Goal: Task Accomplishment & Management: Use online tool/utility

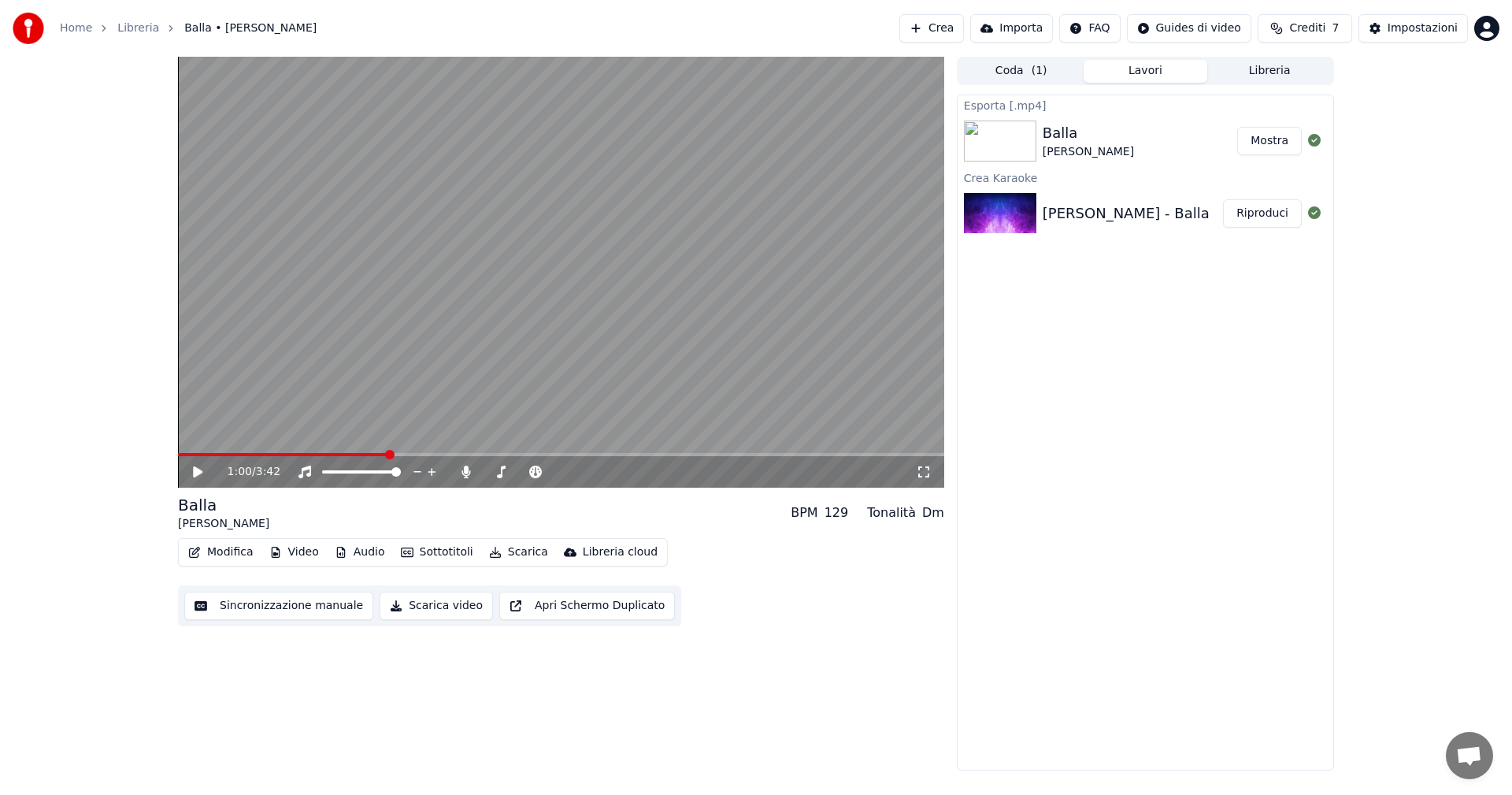
click at [281, 602] on button "Sincronizzazione manuale" at bounding box center [279, 605] width 189 height 28
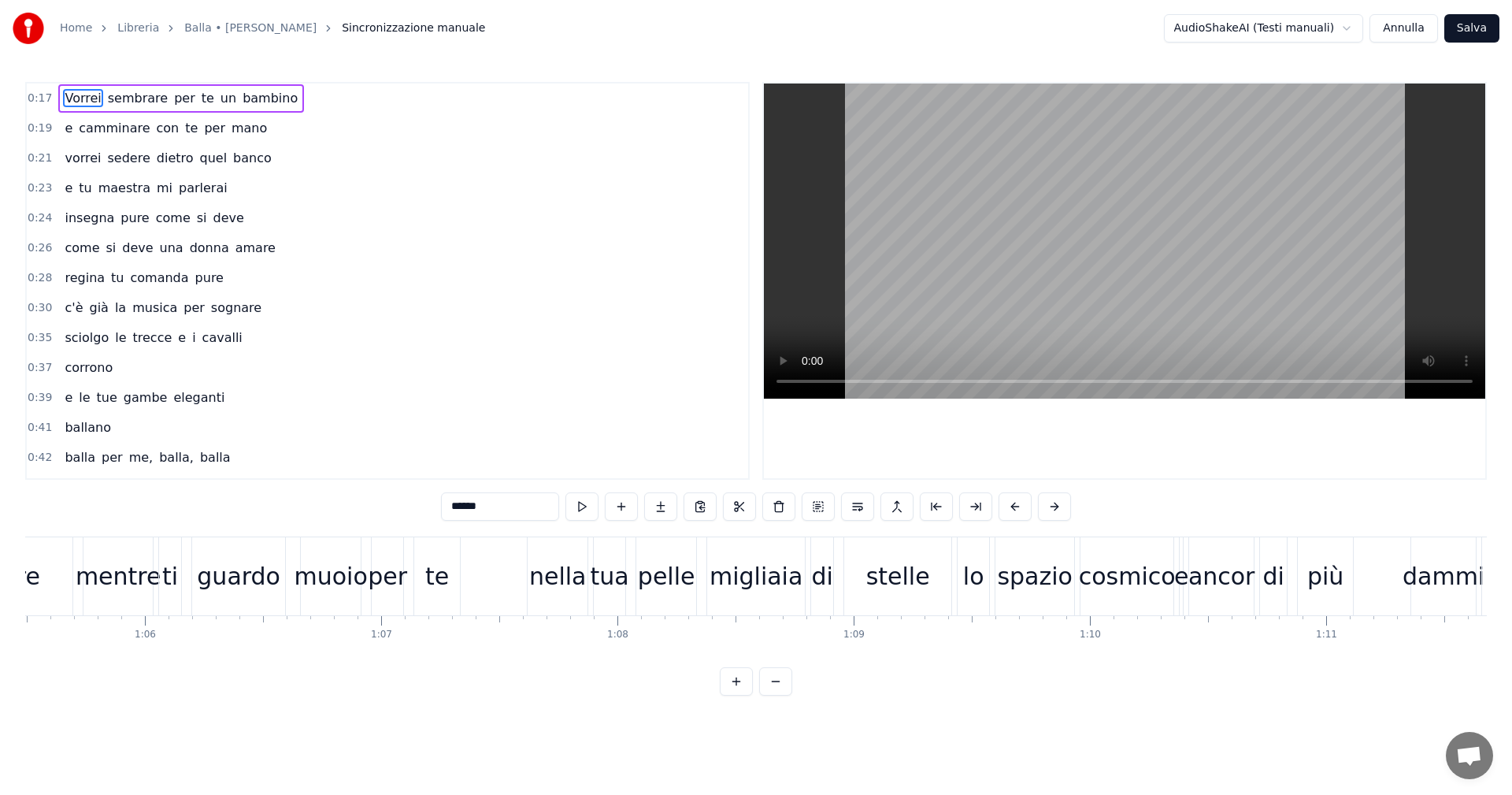
scroll to position [0, 15326]
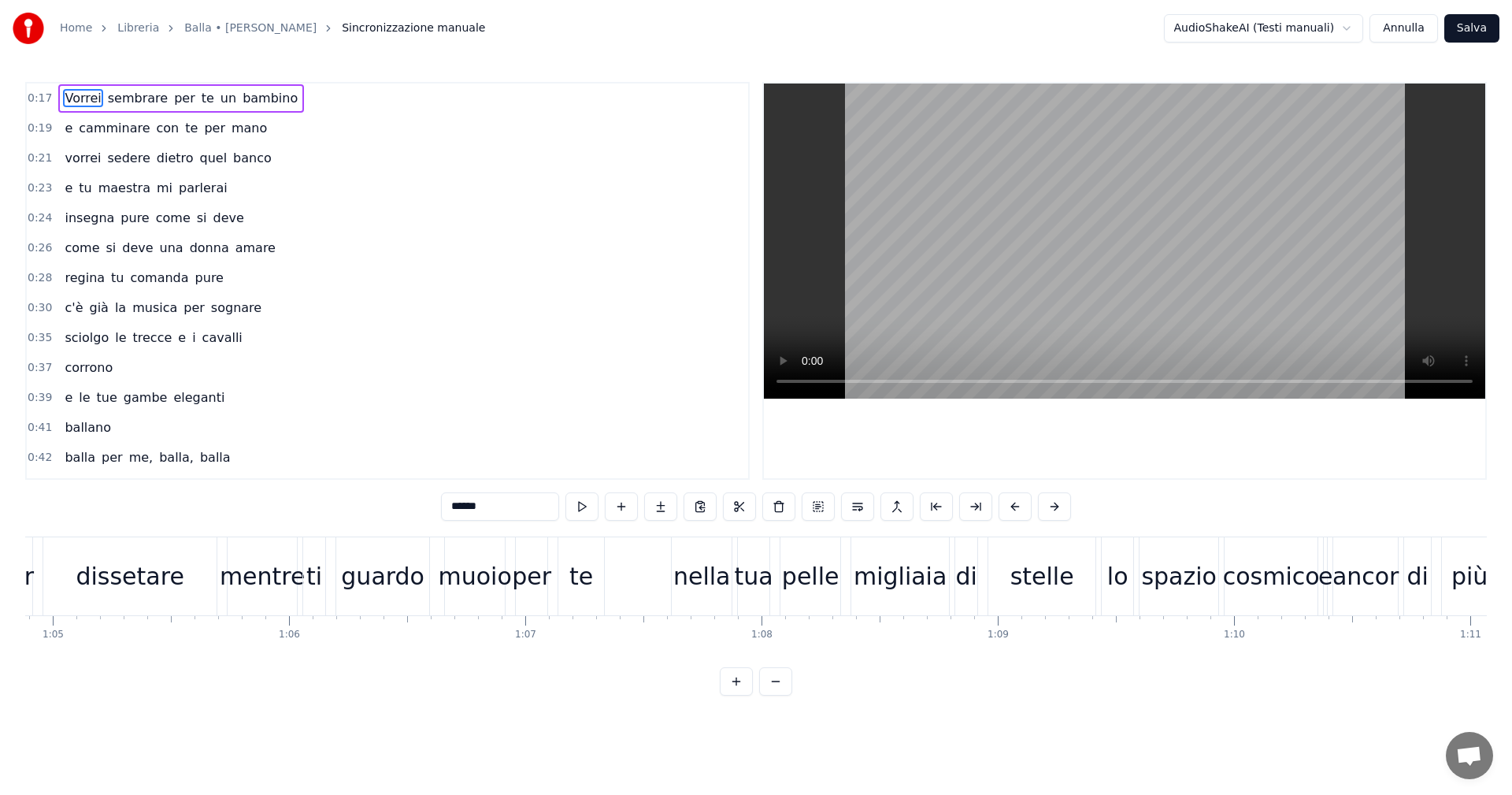
click at [535, 588] on div "per" at bounding box center [531, 576] width 40 height 36
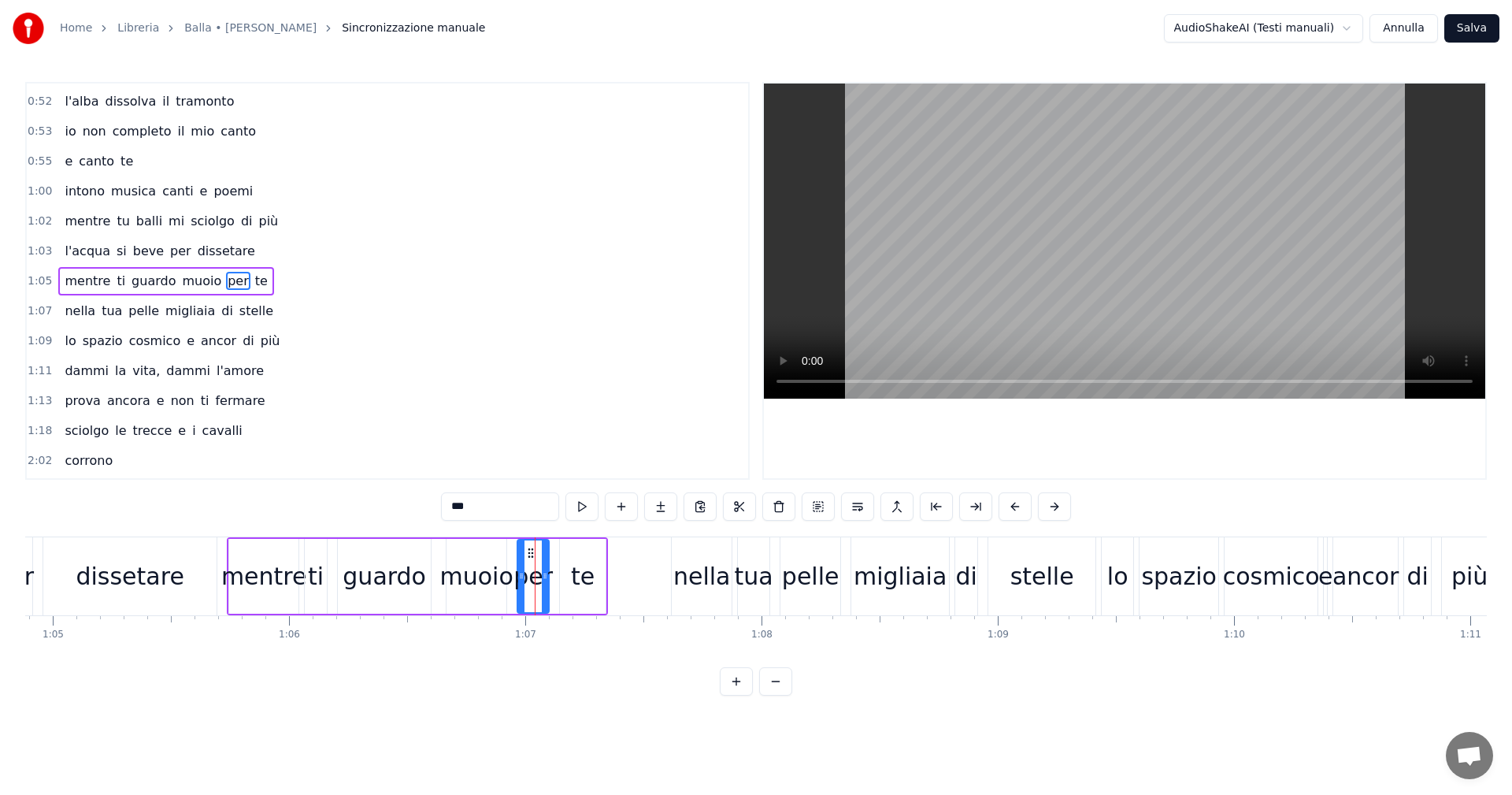
click at [266, 584] on div "mentre" at bounding box center [264, 576] width 86 height 36
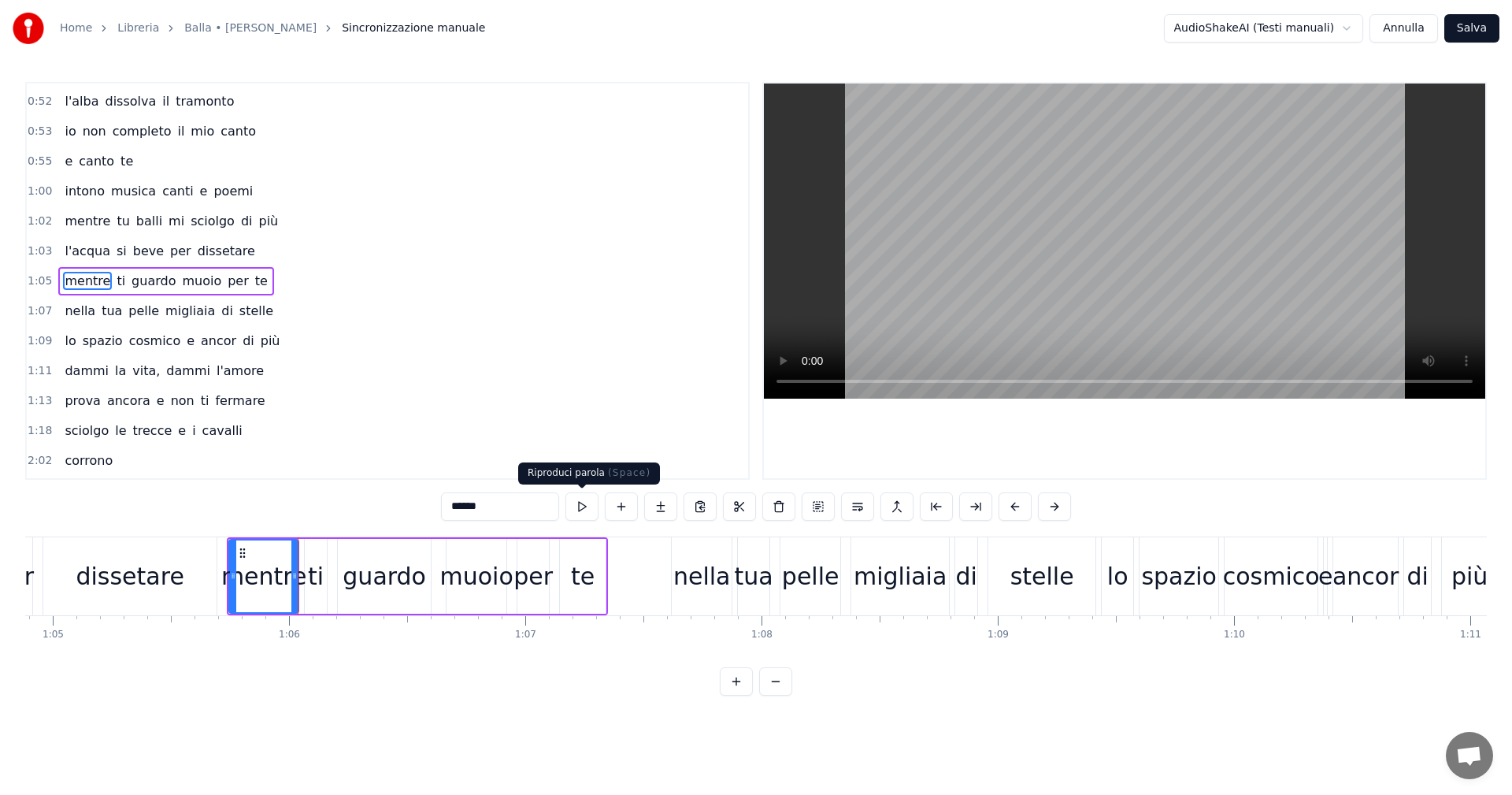
click at [589, 505] on button at bounding box center [582, 506] width 33 height 28
click at [406, 574] on div "guardo" at bounding box center [384, 576] width 83 height 36
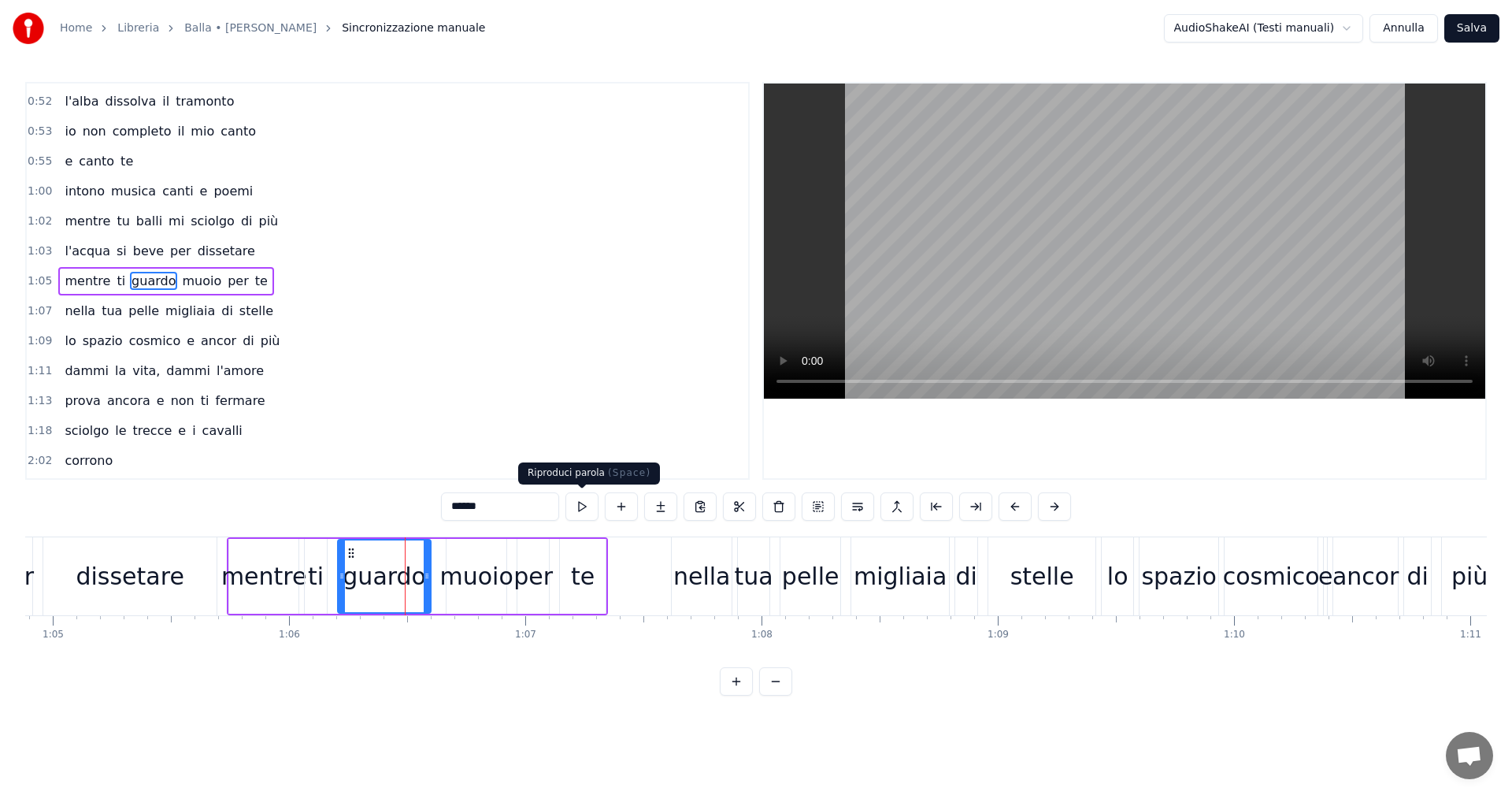
click at [583, 501] on button at bounding box center [582, 506] width 33 height 28
click at [472, 589] on div "muoio" at bounding box center [477, 576] width 74 height 36
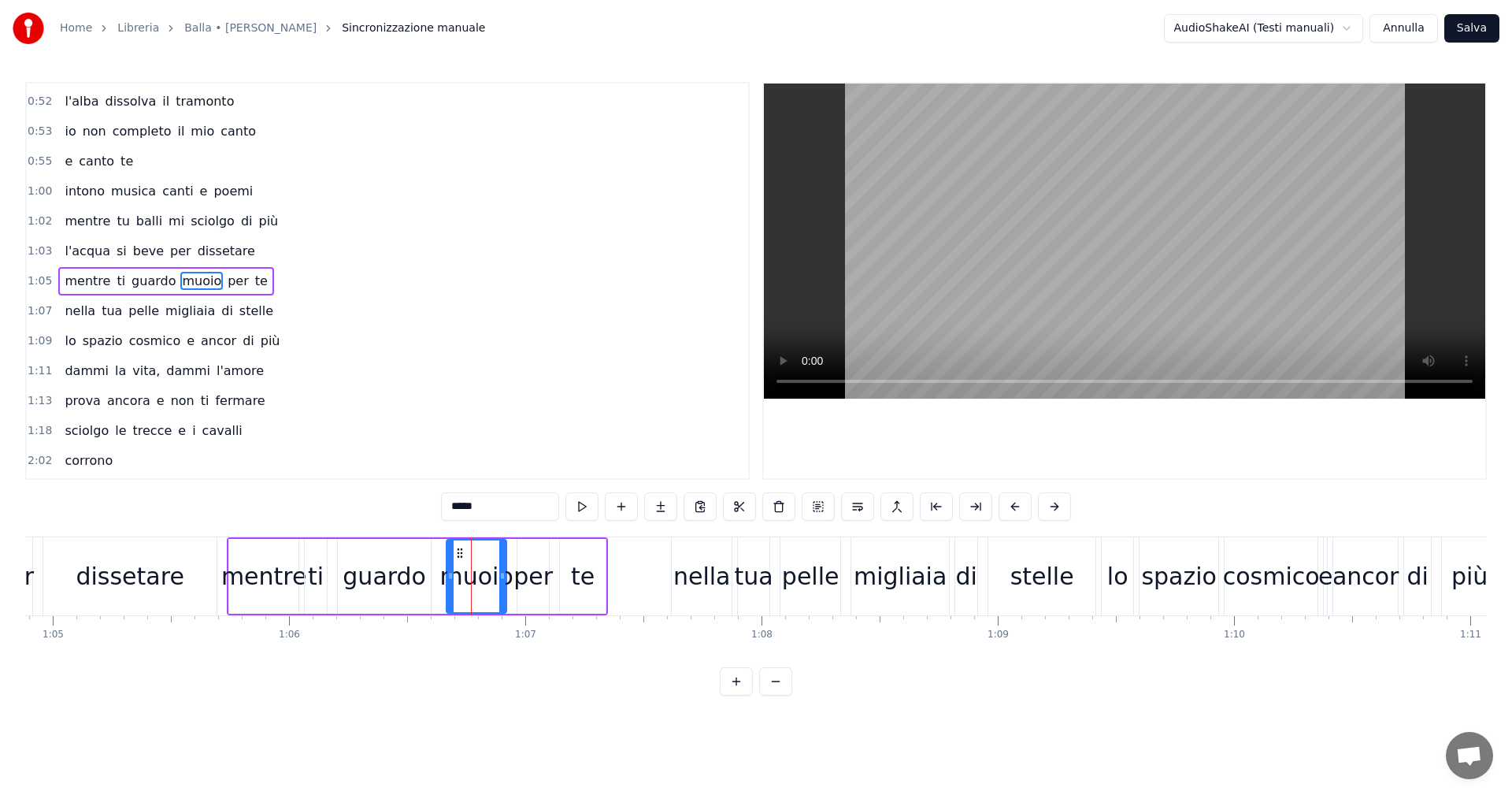
click at [589, 510] on button at bounding box center [582, 506] width 33 height 28
click at [548, 583] on div "per" at bounding box center [533, 576] width 40 height 36
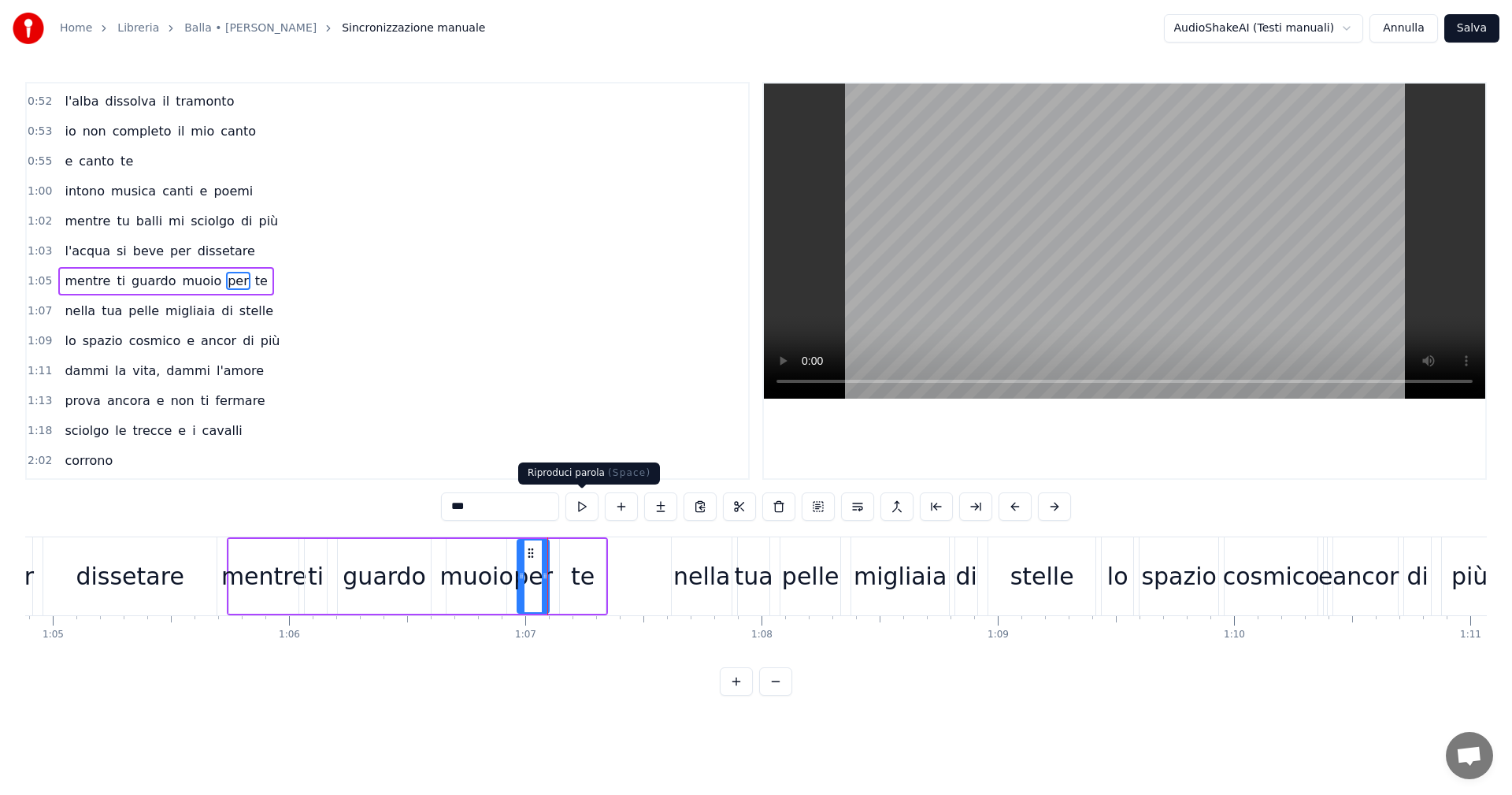
click at [582, 511] on button at bounding box center [582, 506] width 33 height 28
click at [569, 591] on div "te" at bounding box center [582, 576] width 46 height 75
click at [582, 503] on button at bounding box center [582, 506] width 33 height 28
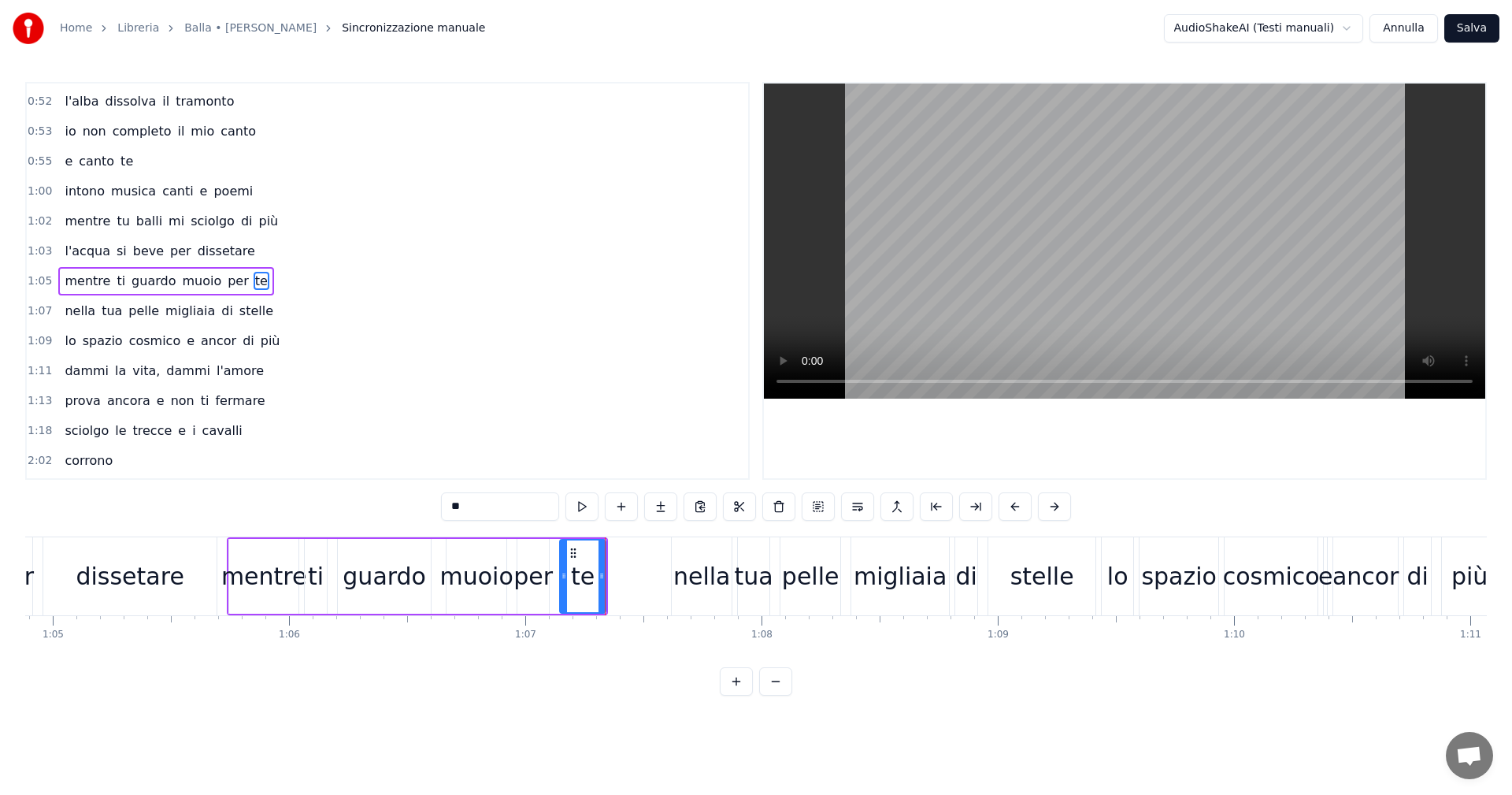
click at [675, 573] on div "nella" at bounding box center [702, 576] width 60 height 78
type input "*****"
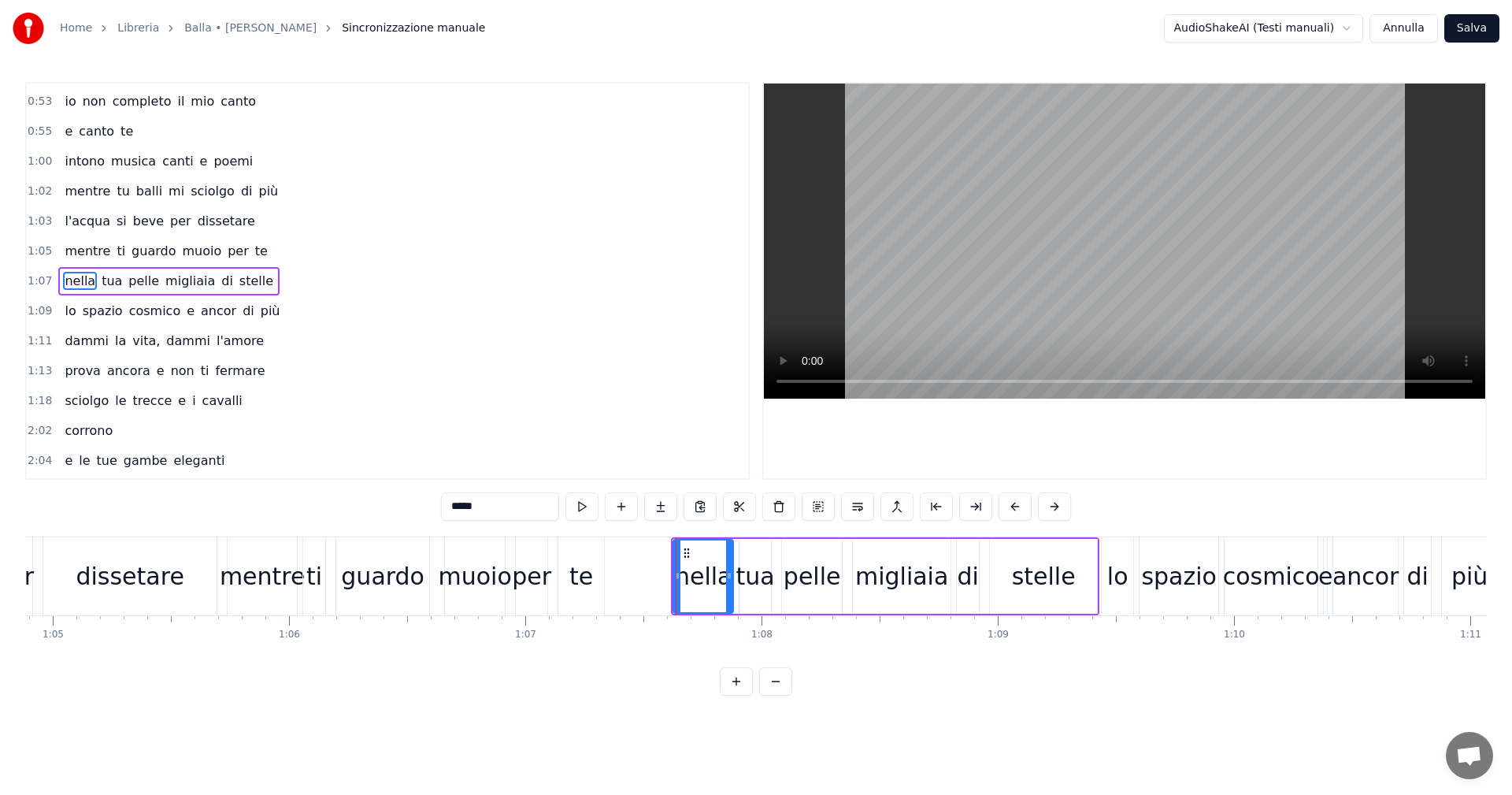
scroll to position [772, 0]
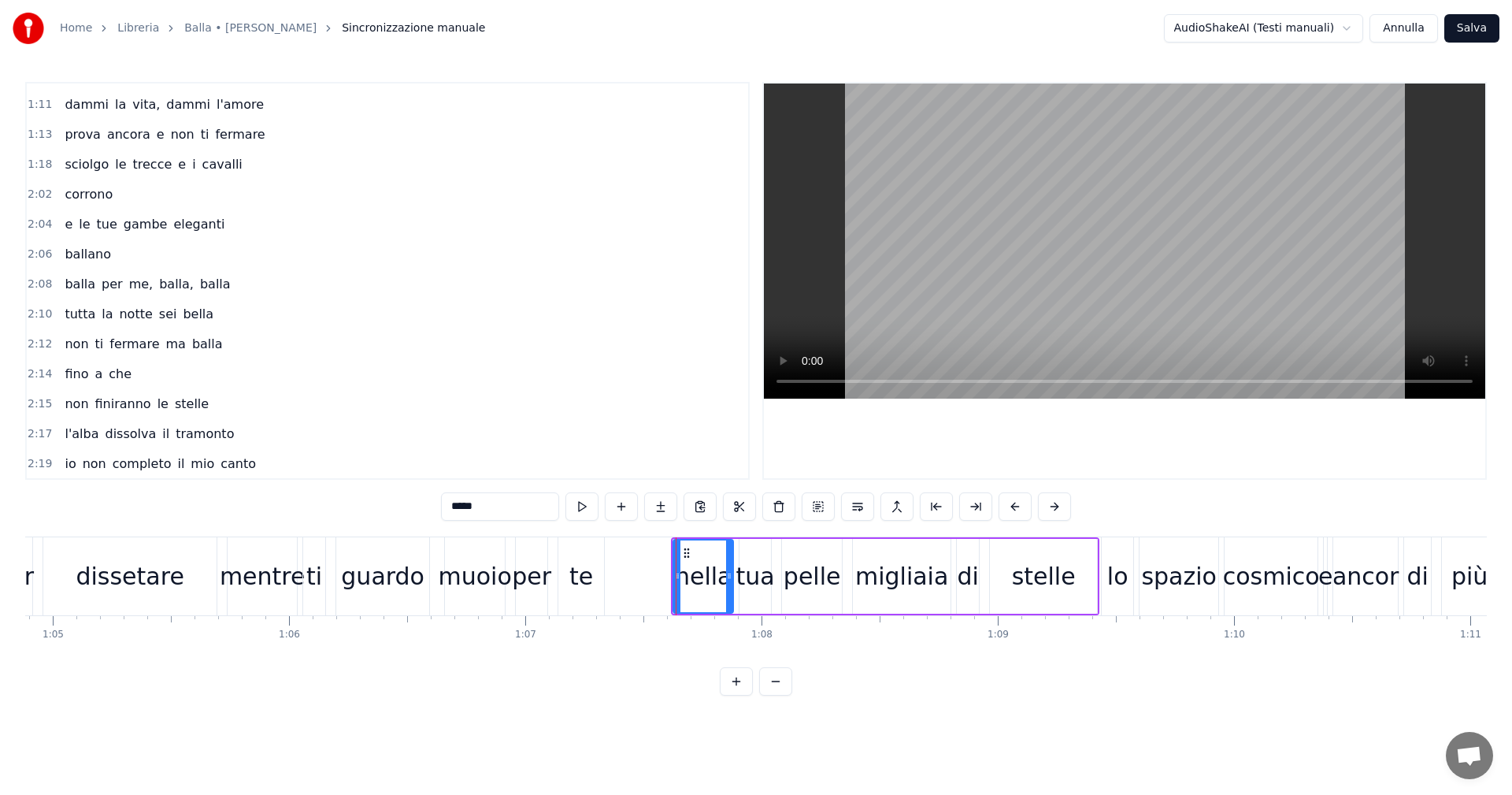
click at [34, 284] on span "2:08" at bounding box center [40, 284] width 24 height 15
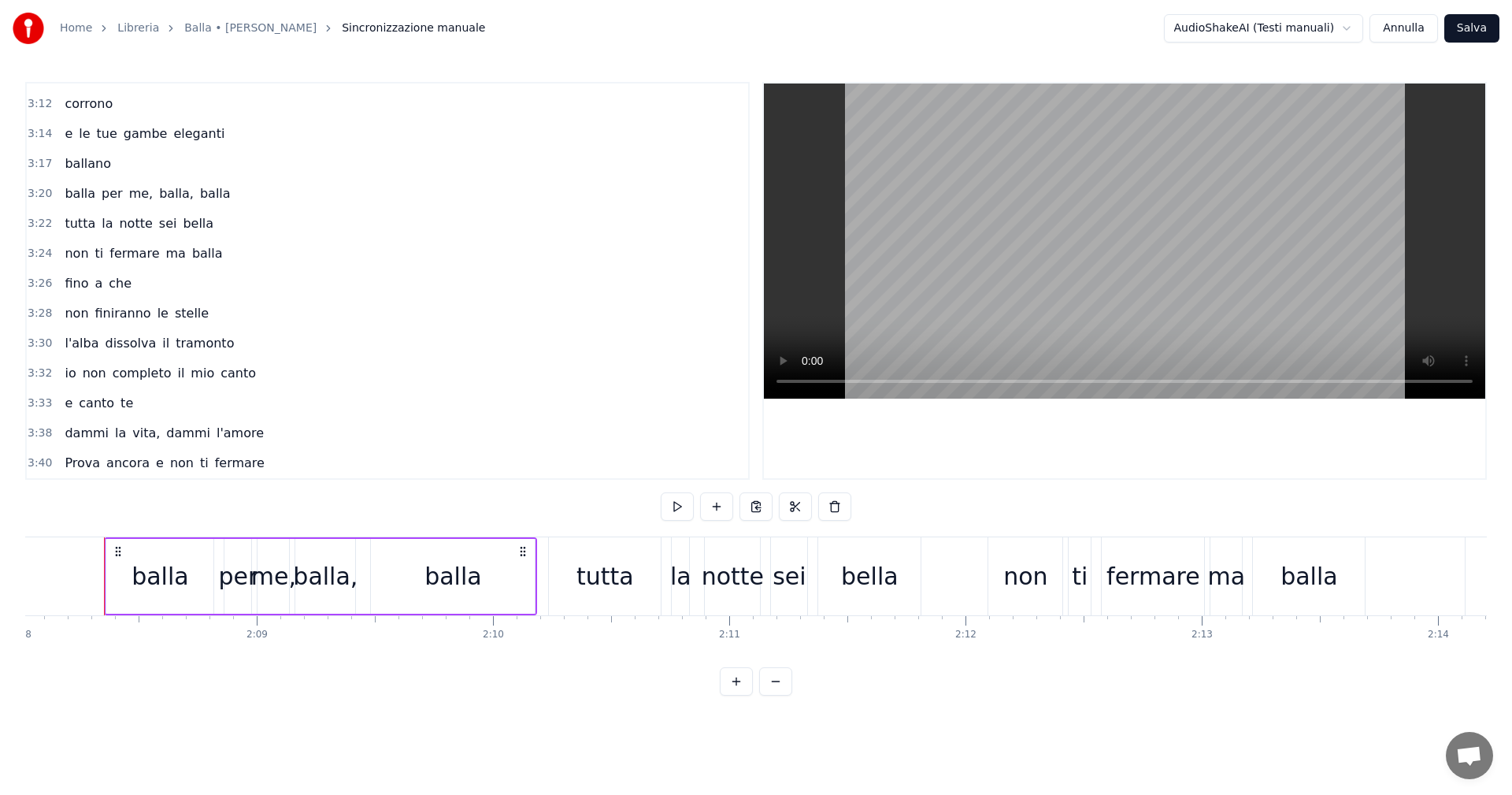
scroll to position [1064, 0]
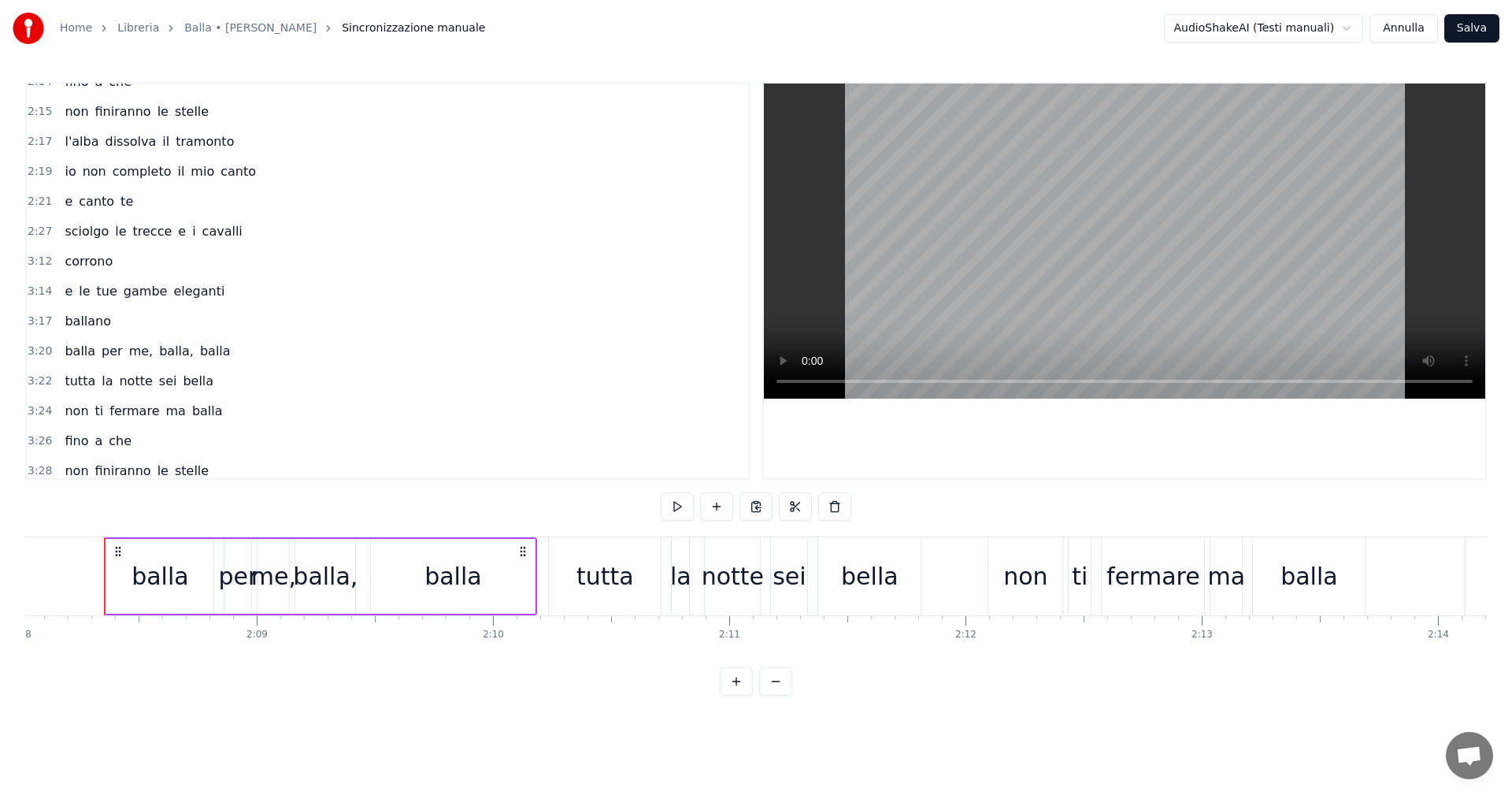
click at [92, 238] on span "sciolgo" at bounding box center [86, 231] width 47 height 18
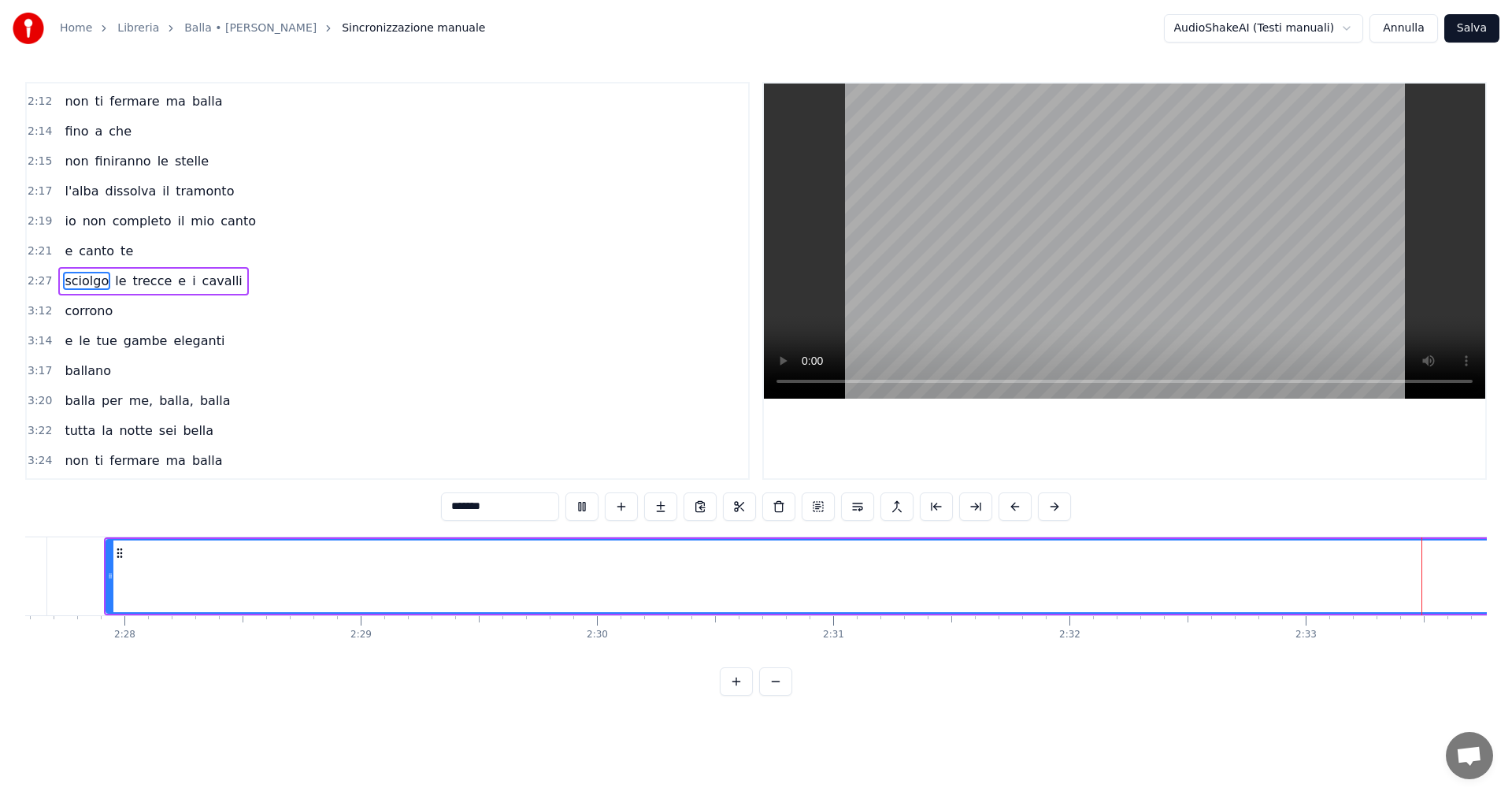
scroll to position [0, 36205]
click at [78, 308] on span "corrono" at bounding box center [88, 310] width 51 height 18
type input "*******"
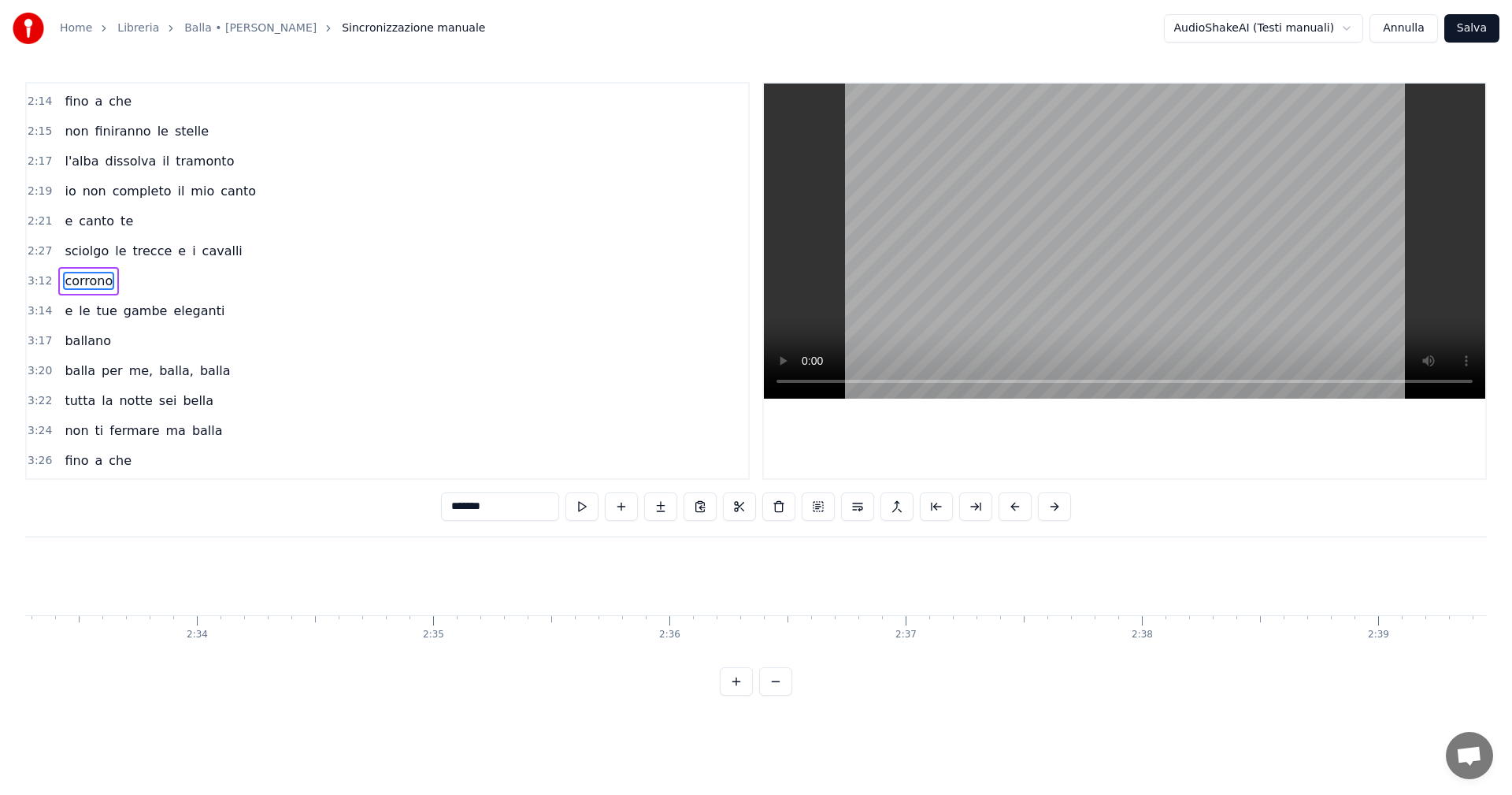
scroll to position [0, 45413]
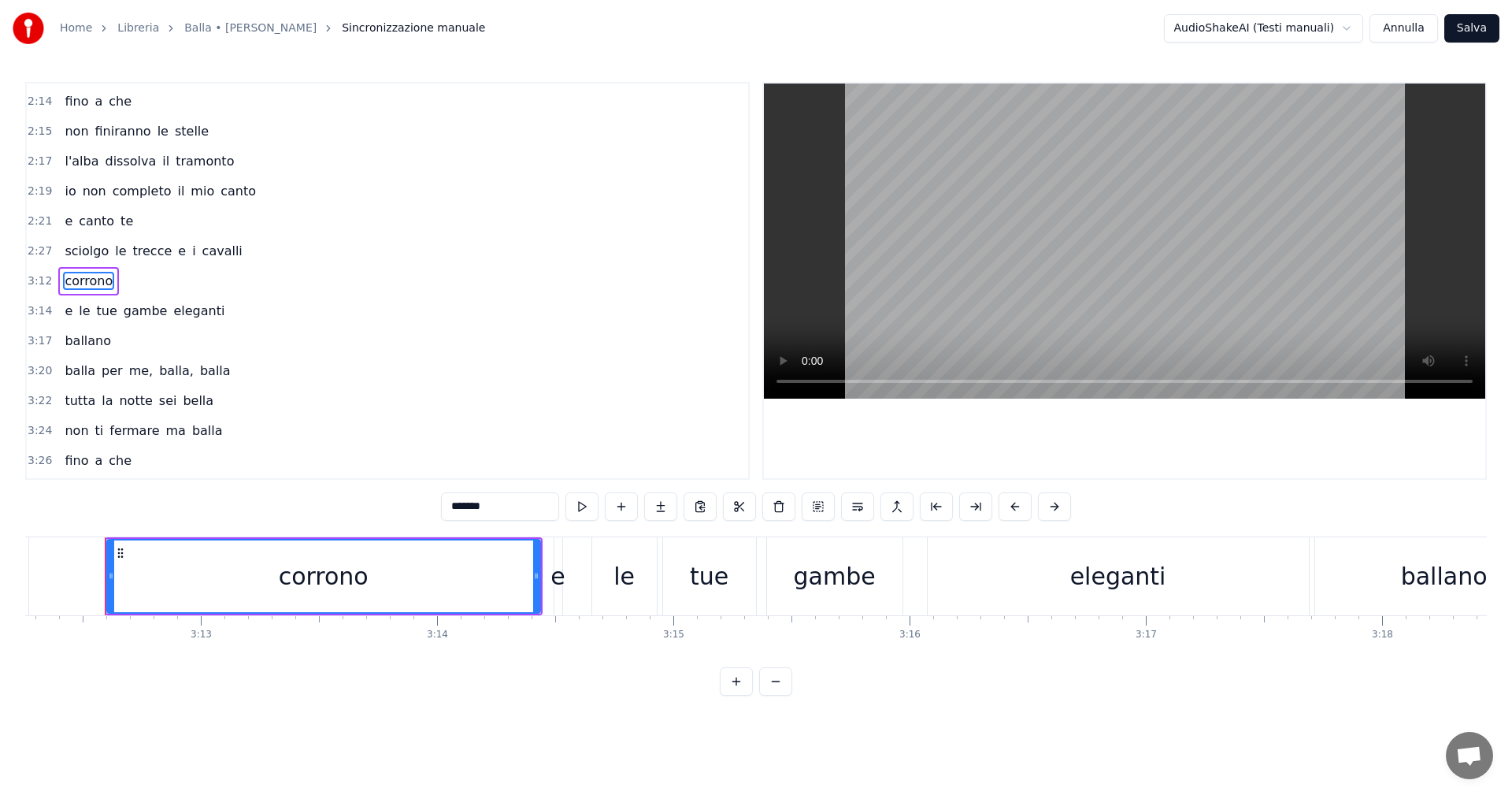
click at [484, 515] on input "*******" at bounding box center [500, 506] width 118 height 28
click at [29, 280] on span "3:12" at bounding box center [40, 280] width 24 height 15
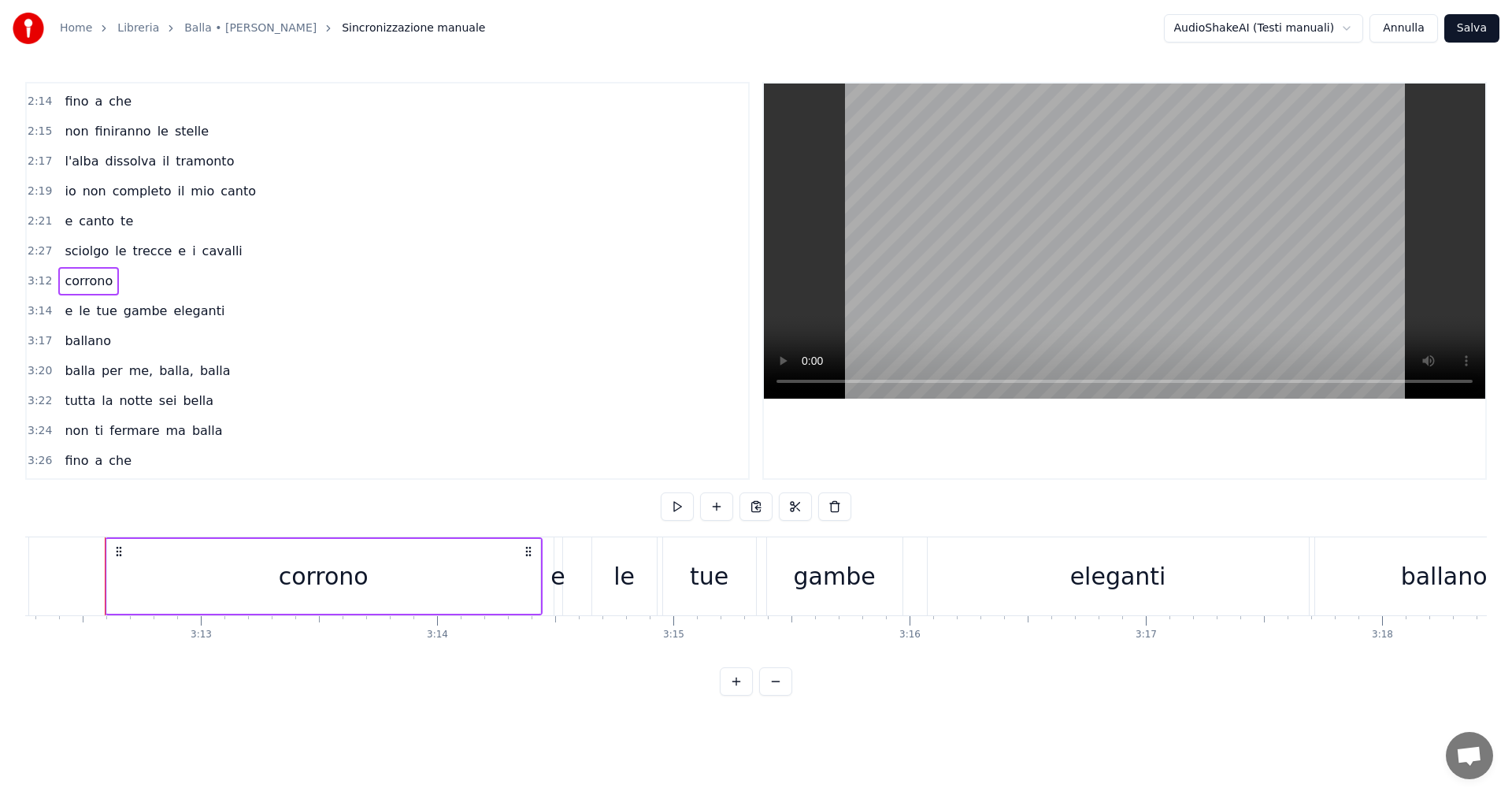
click at [29, 280] on span "3:12" at bounding box center [40, 280] width 24 height 15
click at [30, 306] on span "3:14" at bounding box center [40, 310] width 24 height 15
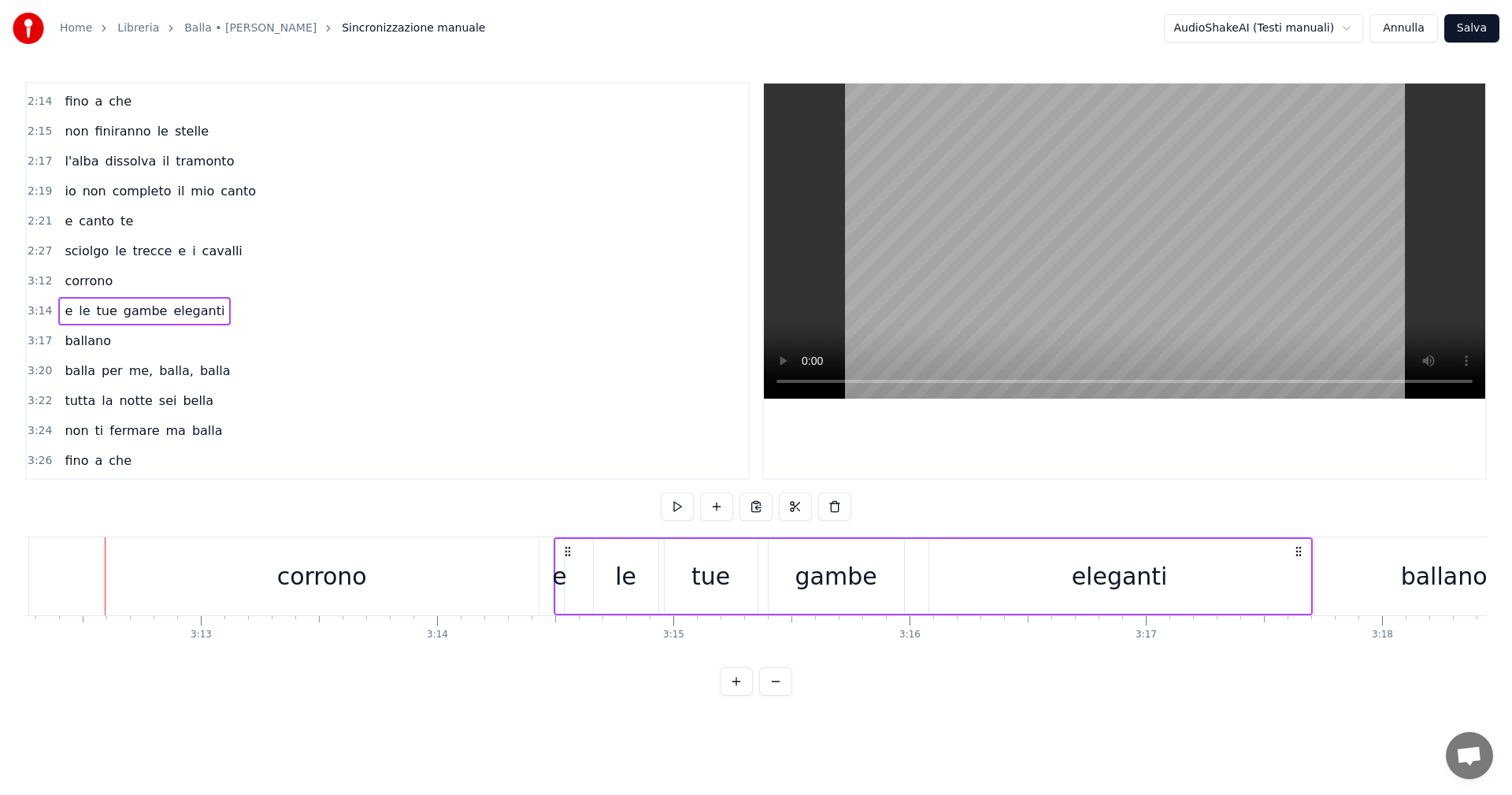
click at [30, 306] on span "3:14" at bounding box center [40, 310] width 24 height 15
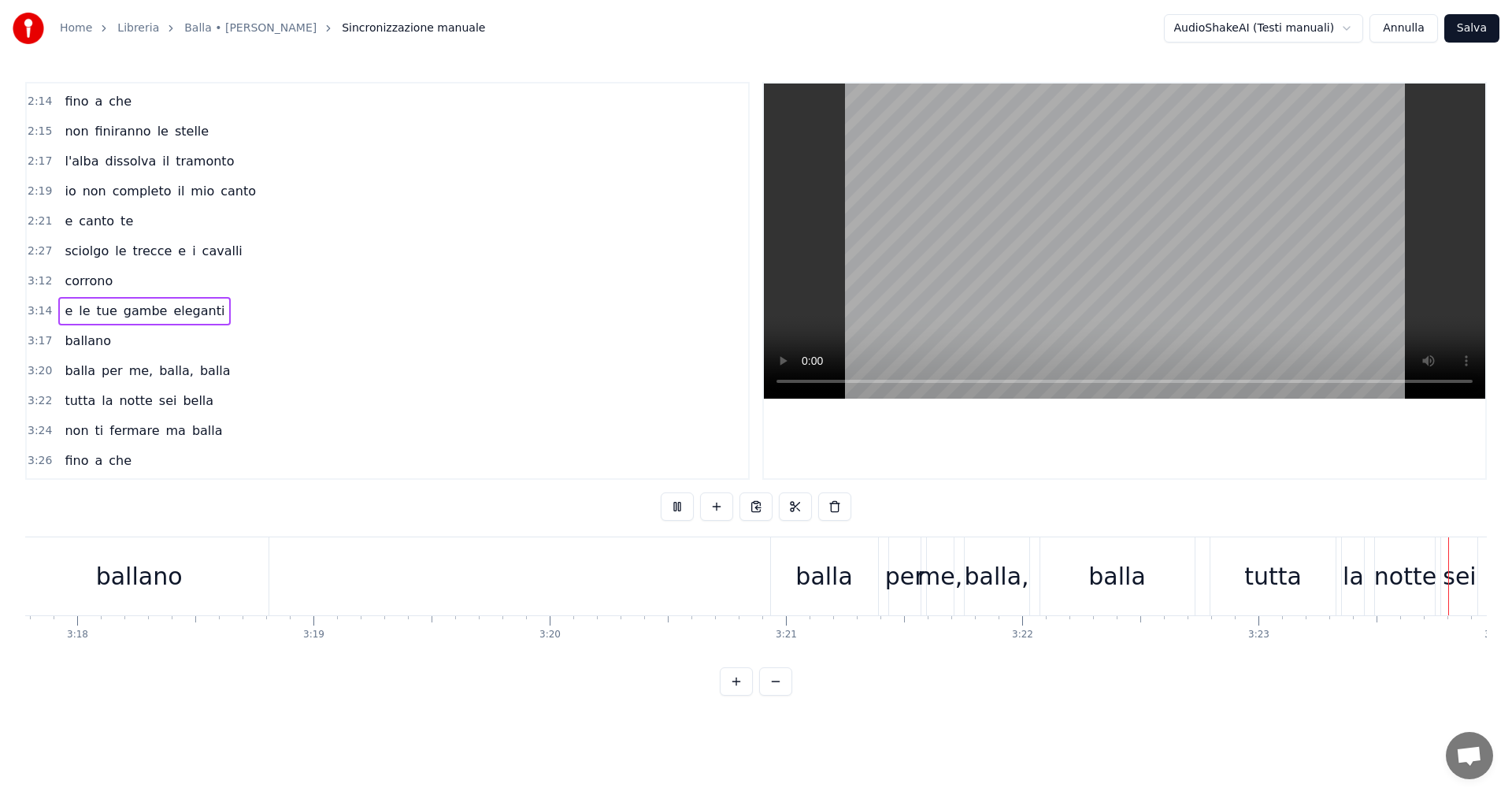
scroll to position [0, 48044]
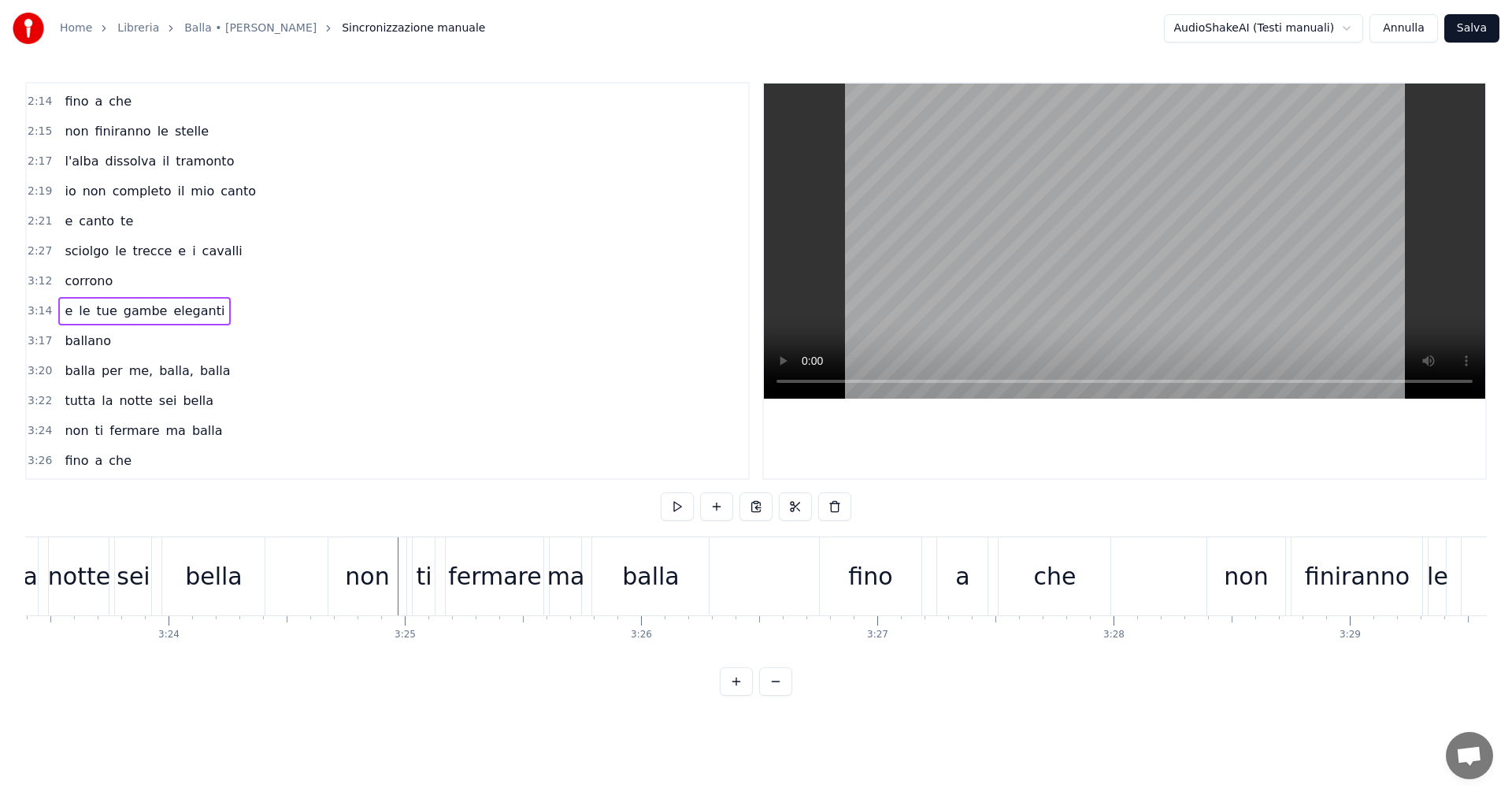
click at [775, 696] on button at bounding box center [775, 681] width 33 height 28
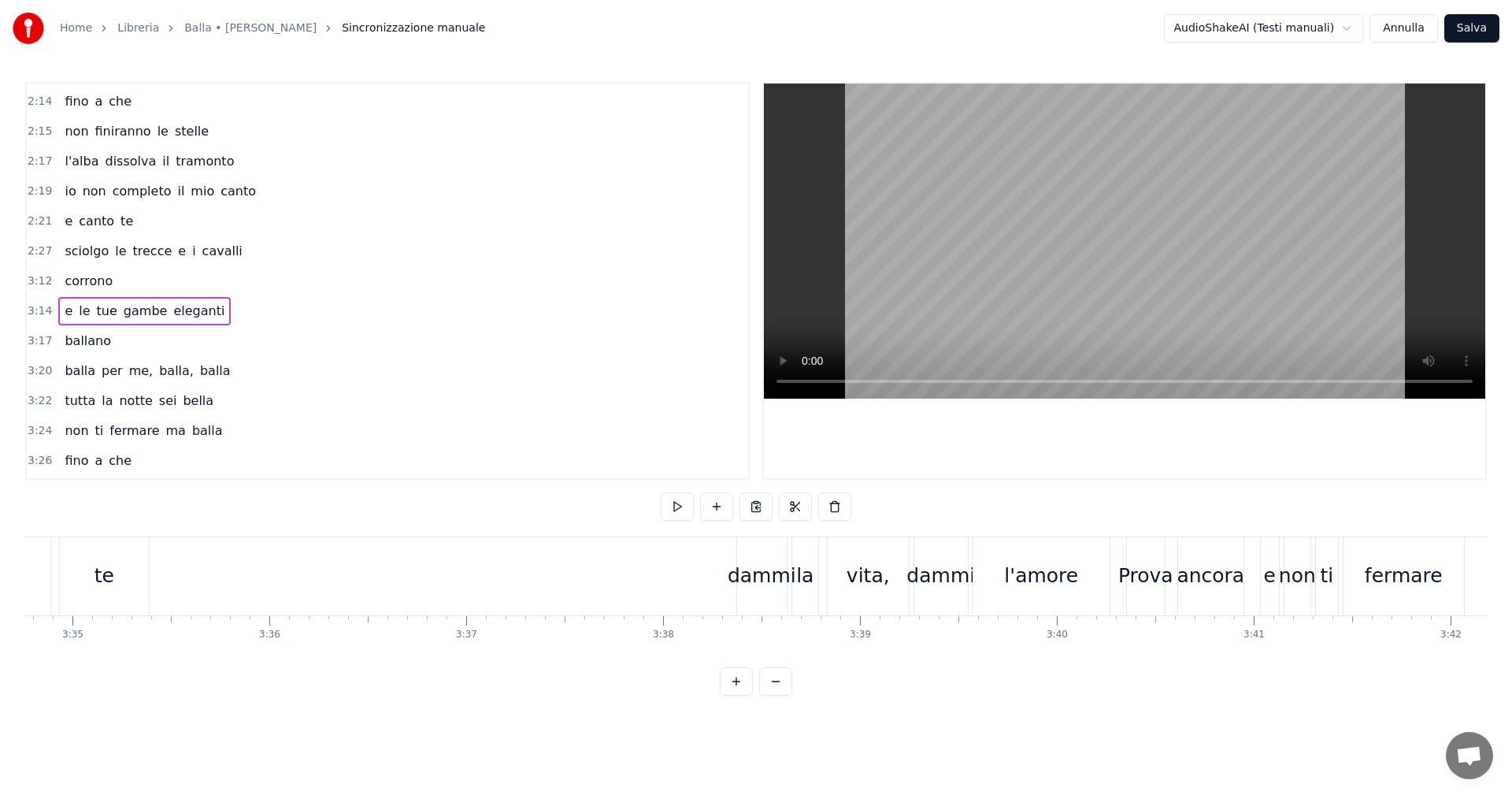
click at [775, 696] on button at bounding box center [775, 681] width 33 height 28
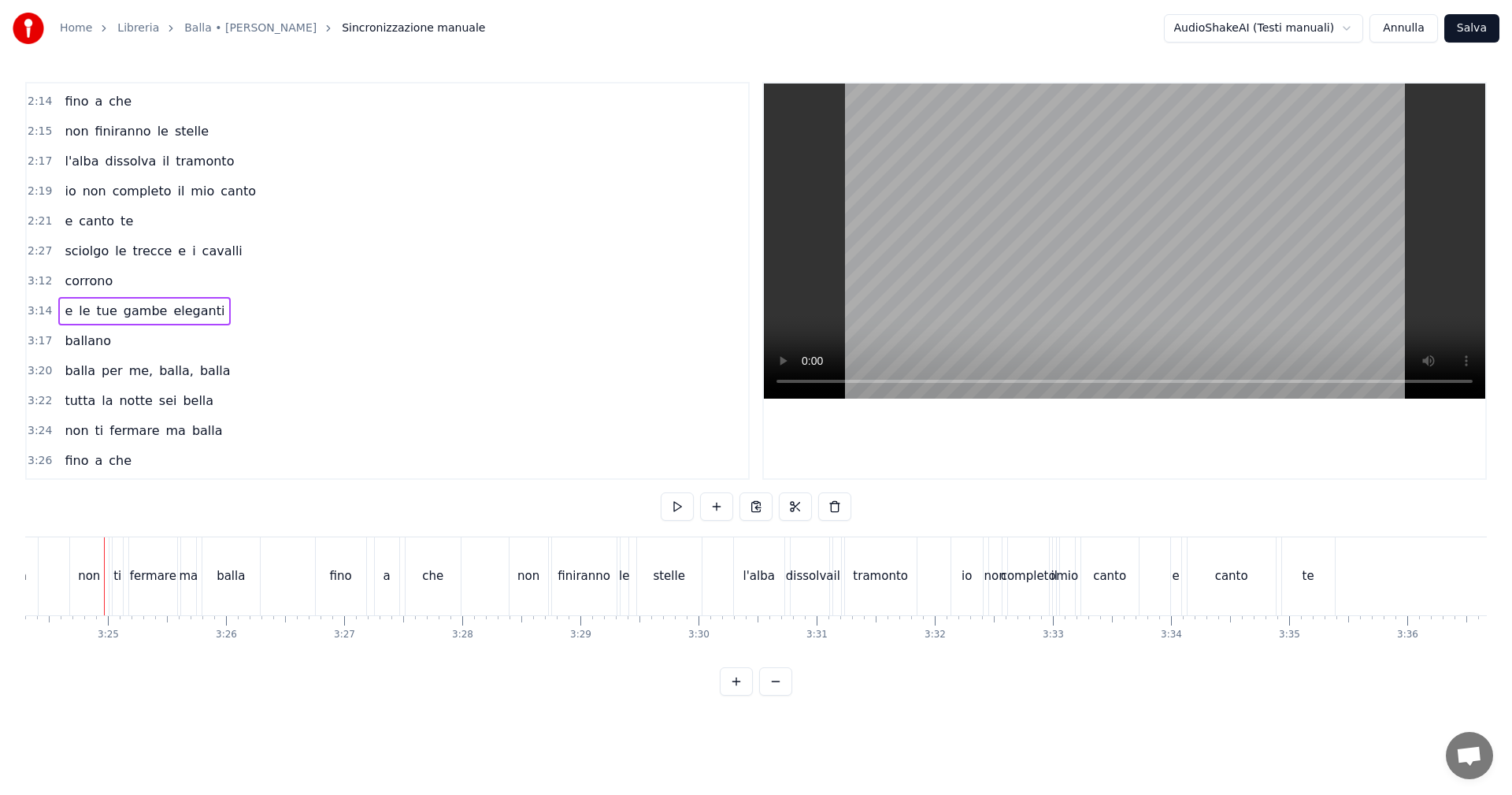
click at [775, 696] on button at bounding box center [775, 681] width 33 height 28
click at [775, 696] on div at bounding box center [756, 681] width 73 height 28
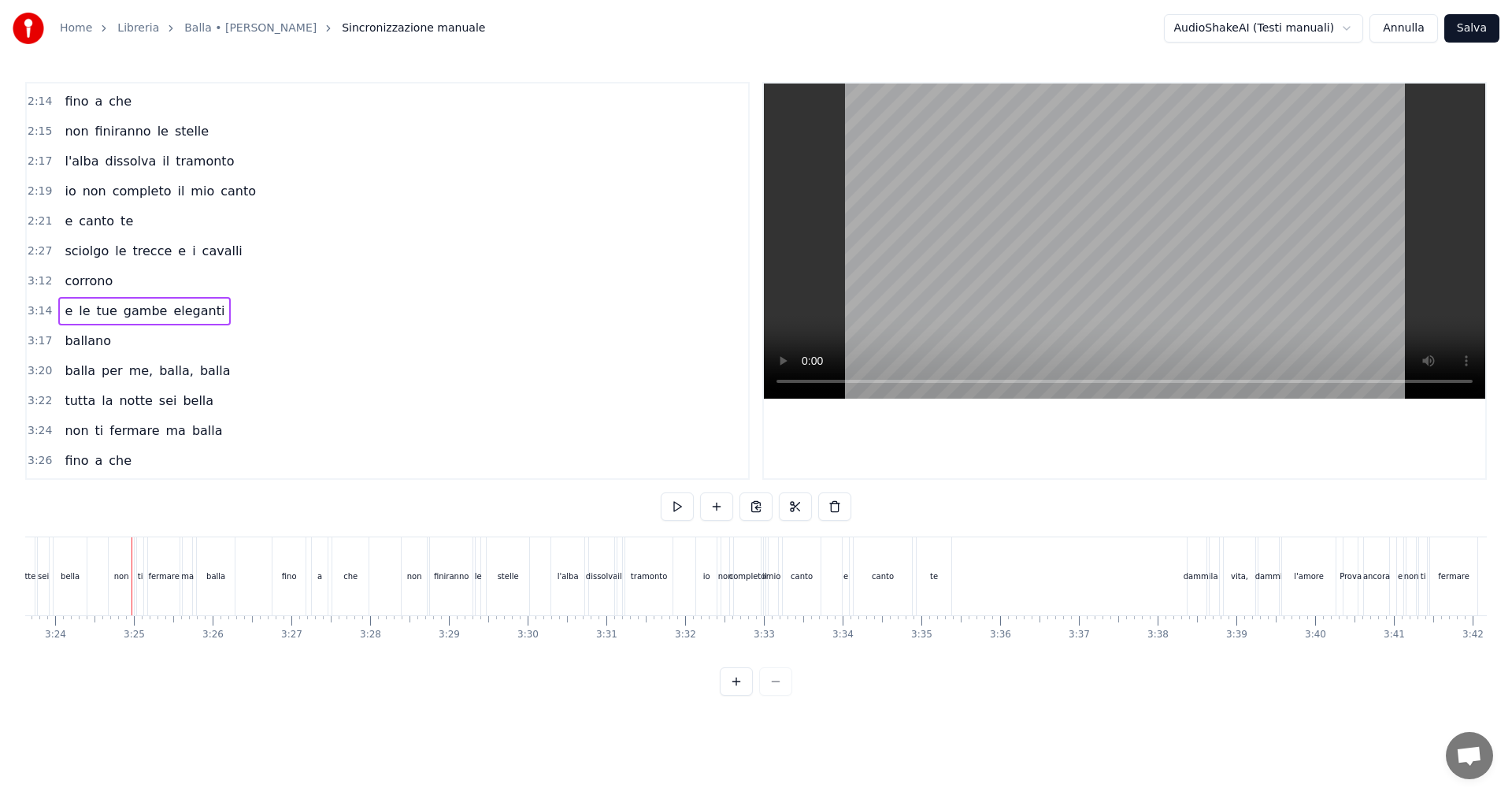
click at [775, 696] on div at bounding box center [756, 681] width 73 height 28
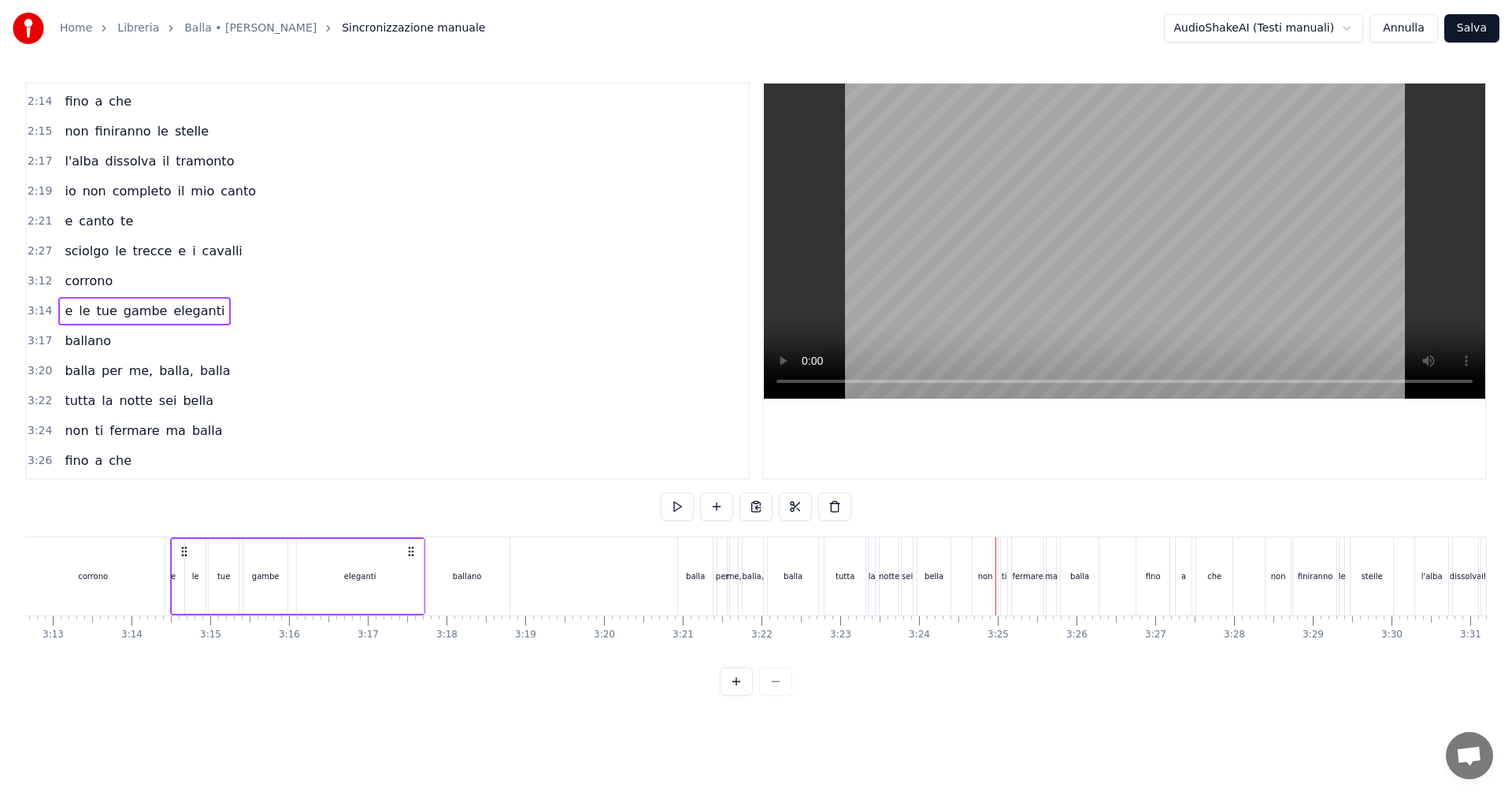
click at [1189, 591] on div "a" at bounding box center [1182, 576] width 15 height 78
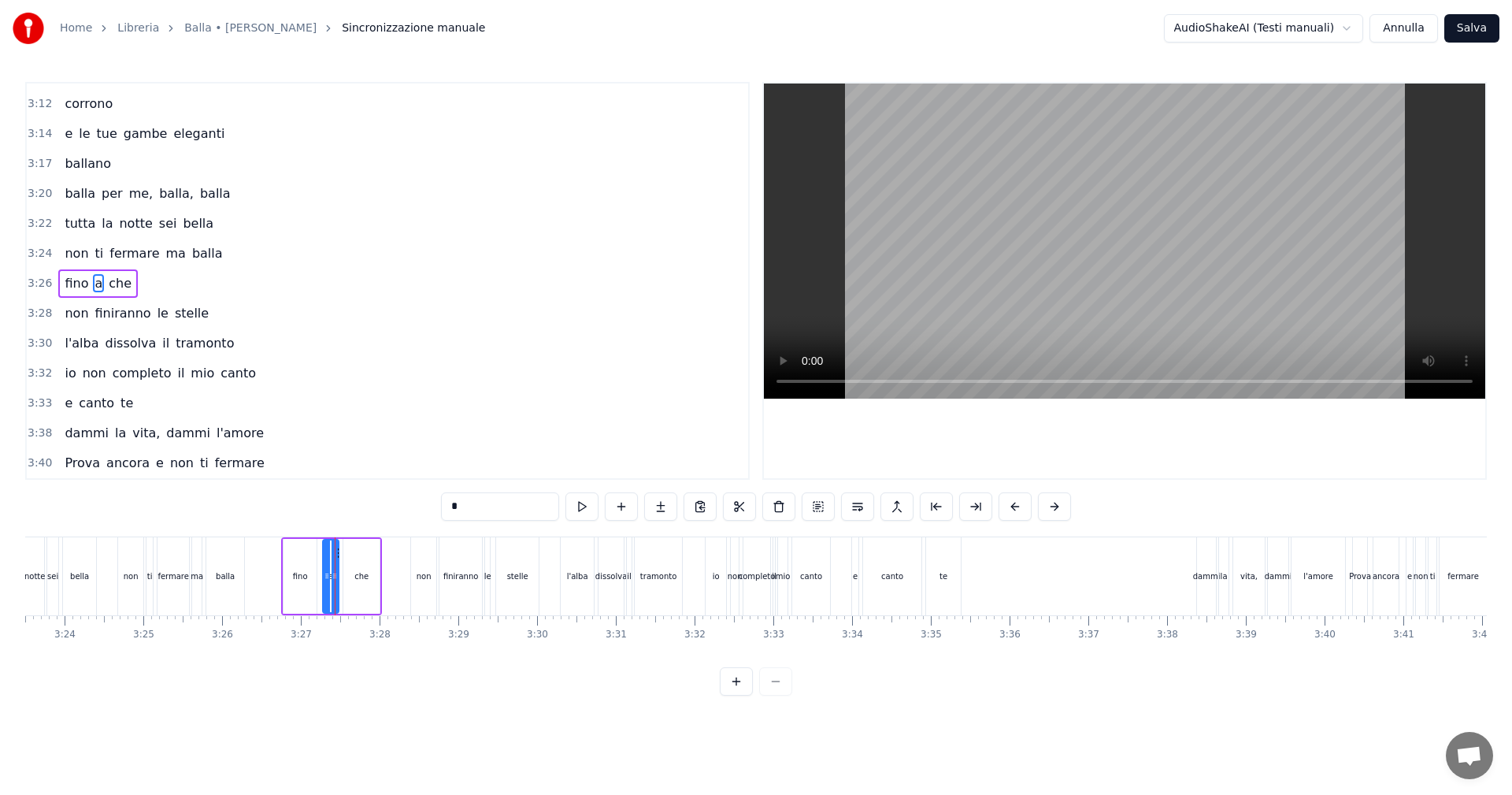
scroll to position [0, 16033]
click at [1401, 38] on button "Annulla" at bounding box center [1403, 28] width 69 height 28
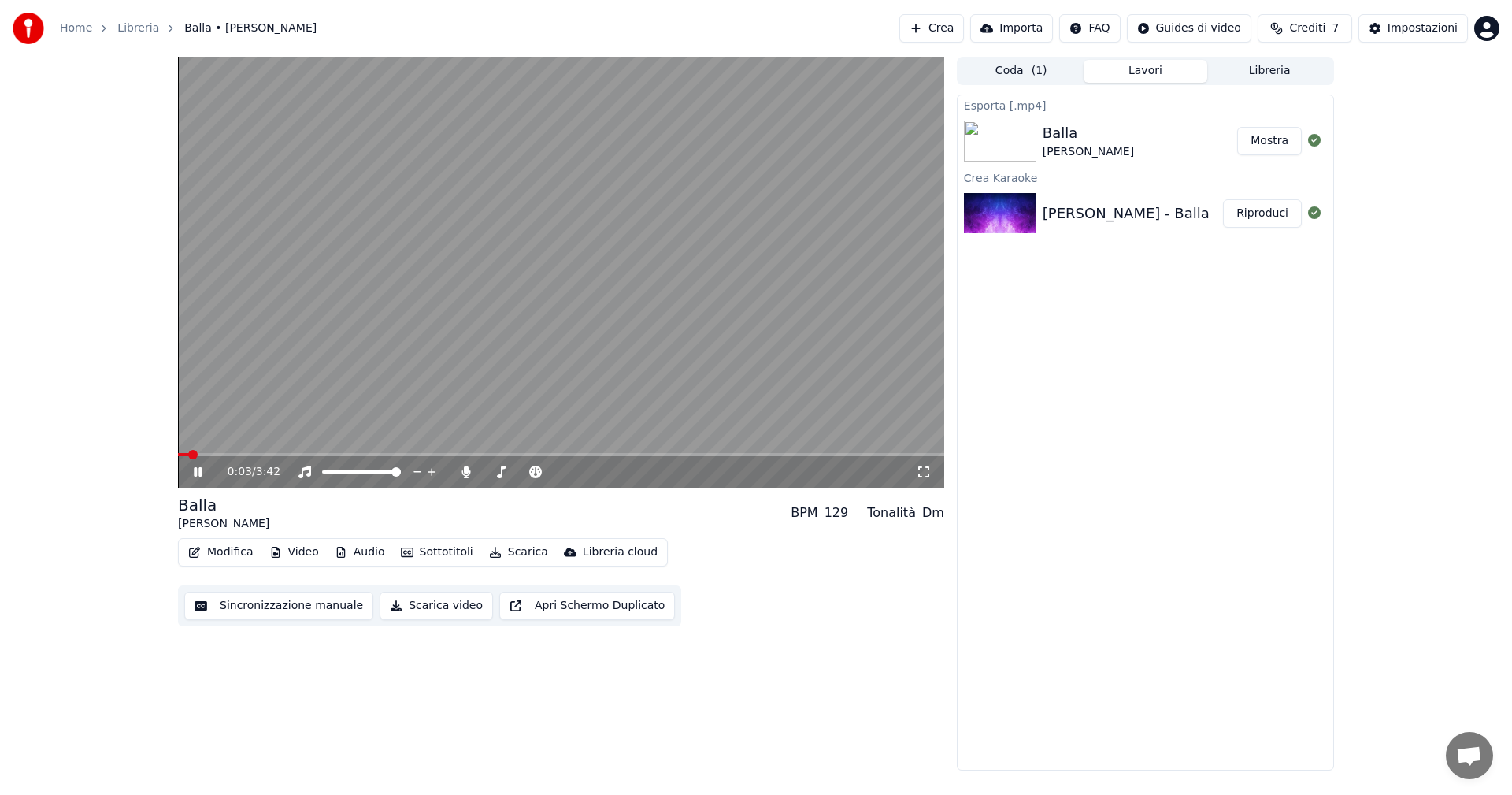
click at [194, 472] on icon at bounding box center [209, 472] width 37 height 13
click at [203, 469] on icon at bounding box center [209, 472] width 37 height 13
click at [224, 454] on span at bounding box center [561, 455] width 766 height 3
click at [295, 454] on span at bounding box center [561, 455] width 766 height 3
click at [817, 456] on span at bounding box center [561, 455] width 766 height 3
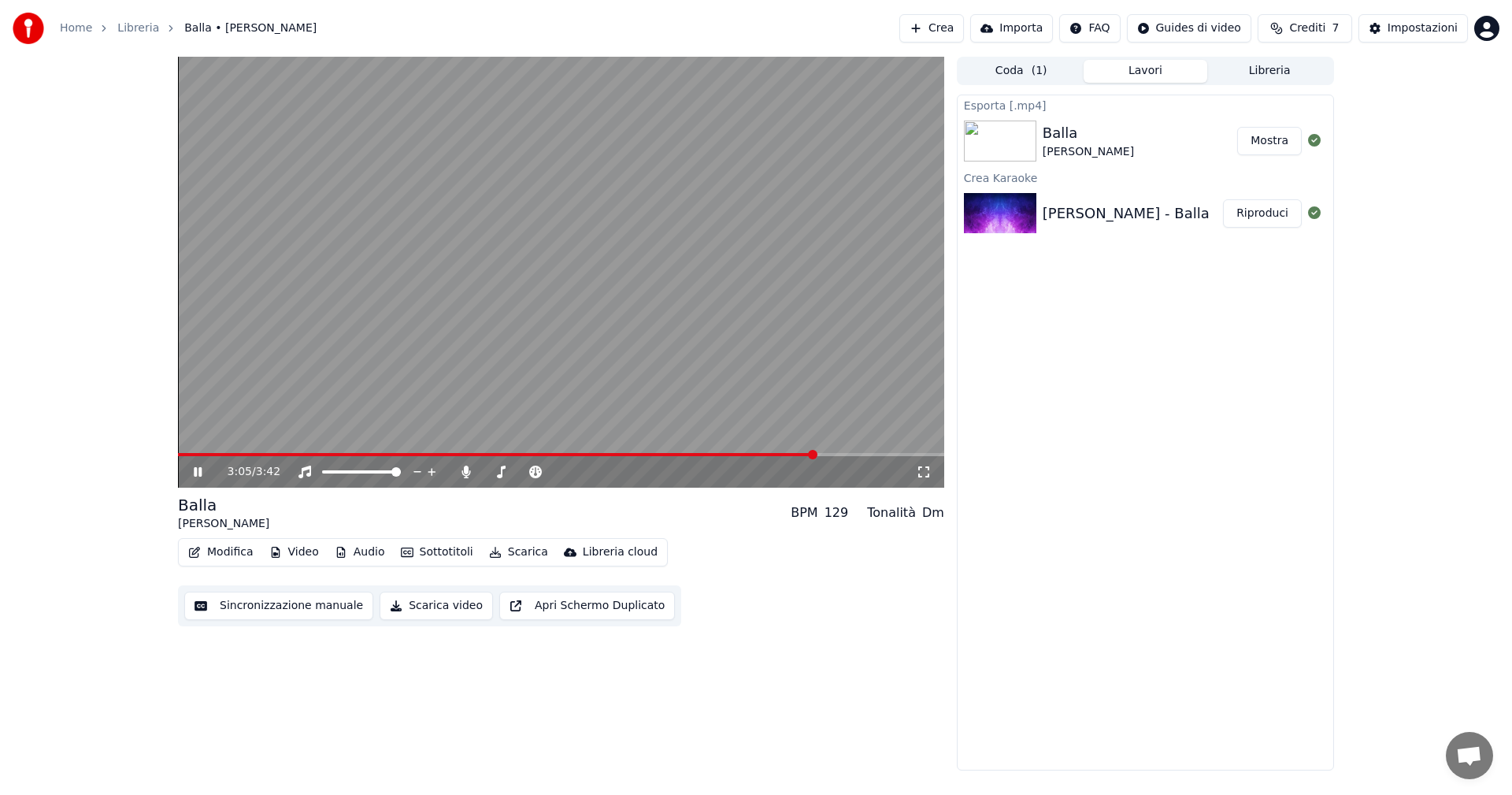
click at [189, 468] on div "3:05 / 3:42" at bounding box center [561, 471] width 754 height 15
click at [202, 469] on icon at bounding box center [198, 472] width 8 height 10
click at [202, 469] on icon at bounding box center [209, 472] width 37 height 13
click at [204, 476] on icon at bounding box center [209, 472] width 37 height 13
click at [200, 474] on icon at bounding box center [198, 472] width 10 height 11
